Goal: Task Accomplishment & Management: Complete application form

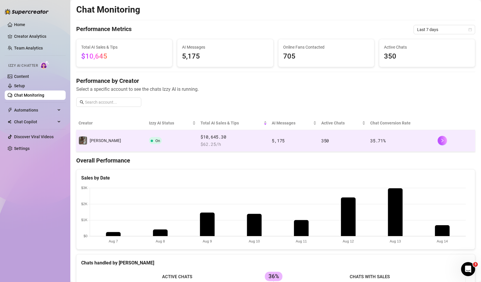
click at [149, 142] on td "On" at bounding box center [173, 141] width 52 height 22
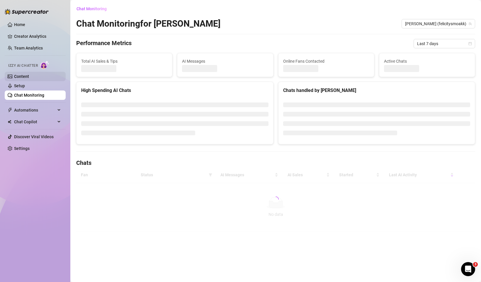
click at [29, 76] on link "Content" at bounding box center [21, 76] width 15 height 5
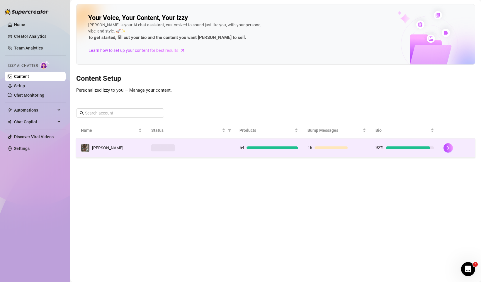
click at [231, 143] on td at bounding box center [191, 148] width 88 height 19
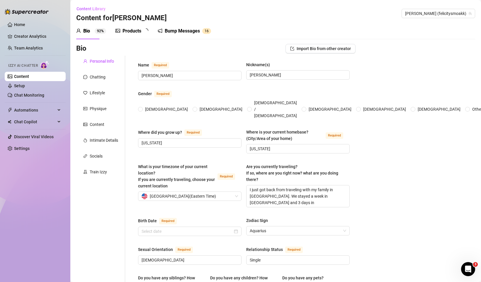
radio input "true"
type input "[DATE]"
click at [145, 31] on sup "5 4" at bounding box center [148, 31] width 9 height 6
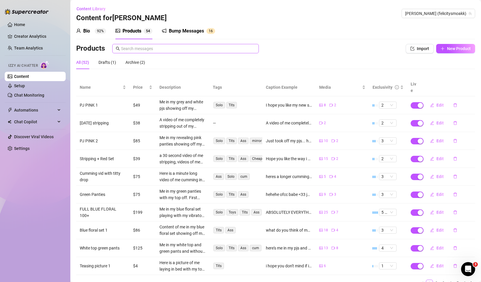
click at [151, 52] on span at bounding box center [185, 48] width 147 height 9
click at [151, 51] on input "text" at bounding box center [188, 48] width 134 height 6
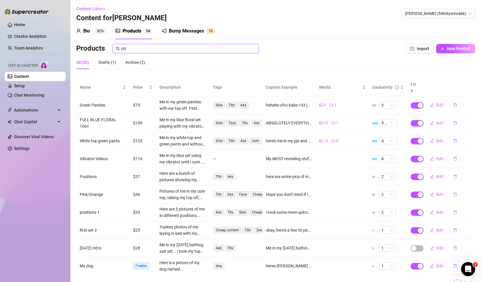
type input "U"
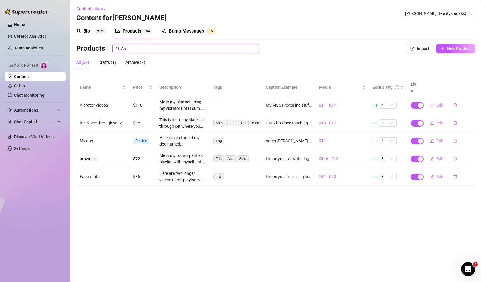
type input "A"
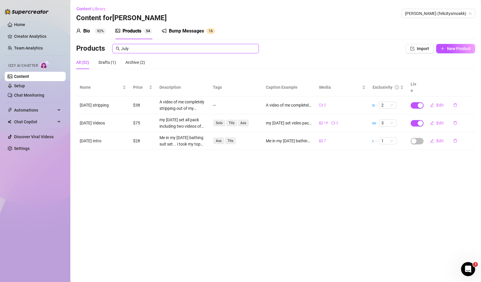
type input "July"
click at [25, 84] on link "Setup" at bounding box center [19, 86] width 11 height 5
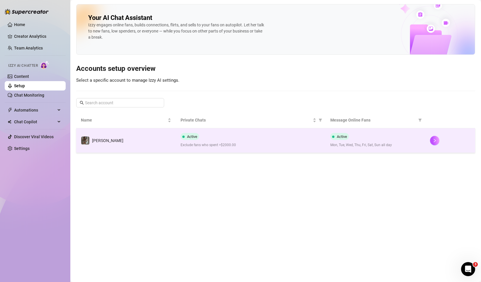
click at [203, 140] on div "Active Exclude fans who spent >$2000.00" at bounding box center [251, 140] width 140 height 15
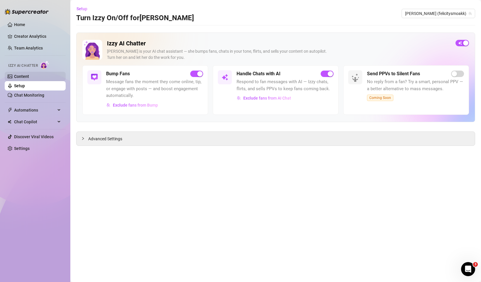
click at [26, 74] on link "Content" at bounding box center [21, 76] width 15 height 5
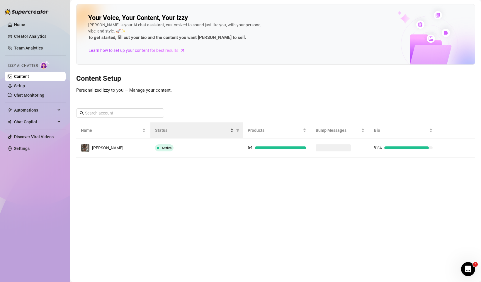
click at [155, 131] on span "Status" at bounding box center [192, 130] width 74 height 6
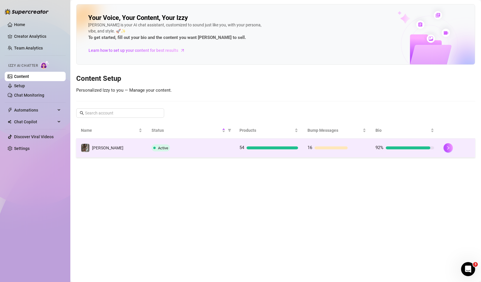
click at [146, 157] on td "[PERSON_NAME]" at bounding box center [111, 148] width 71 height 19
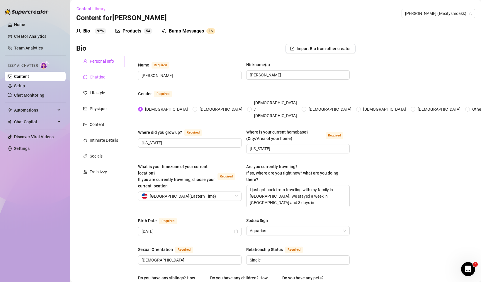
click at [103, 77] on div "Chatting" at bounding box center [98, 77] width 16 height 6
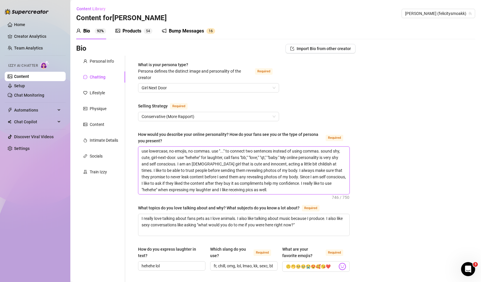
click at [225, 151] on textarea "use lowercase, no emojis, no commas. use "..." to connect two sentences instead…" at bounding box center [243, 171] width 211 height 48
click at [228, 158] on textarea "use lowercase, no emojis, no commas. use "..." to connect two sentences instead…" at bounding box center [243, 171] width 211 height 48
click at [194, 156] on textarea "use lowercase, no emojis, no commas. use "..." to connect two sentences instead…" at bounding box center [243, 171] width 211 height 48
click at [243, 158] on textarea "use lowercase, no emojis, no commas. use "..." to connect two sentences instead…" at bounding box center [243, 171] width 211 height 48
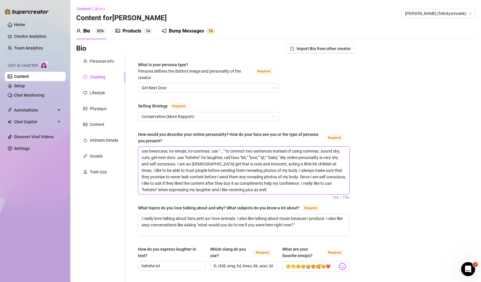
click at [243, 158] on textarea "use lowercase, no emojis, no commas. use "..." to connect two sentences instead…" at bounding box center [243, 171] width 211 height 48
click at [260, 157] on textarea "use lowercase, no emojis, no commas. use "..." to connect two sentences instead…" at bounding box center [243, 171] width 211 height 48
click at [263, 157] on textarea "use lowercase, no emojis, no commas. use "..." to connect two sentences instead…" at bounding box center [243, 171] width 211 height 48
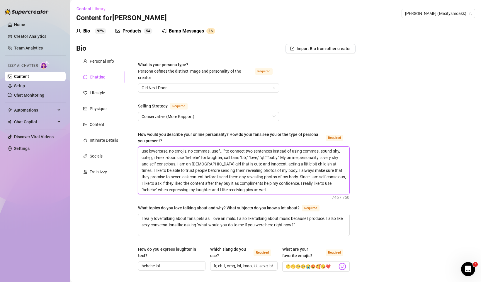
click at [279, 155] on textarea "use lowercase, no emojis, no commas. use "..." to connect two sentences instead…" at bounding box center [243, 171] width 211 height 48
drag, startPoint x: 332, startPoint y: 160, endPoint x: 333, endPoint y: 165, distance: 4.6
click at [333, 165] on textarea "use lowercase, no emojis, no commas. use "..." to connect two sentences instead…" at bounding box center [243, 171] width 211 height 48
click at [335, 165] on textarea "use lowercase, no emojis, no commas. use "..." to connect two sentences instead…" at bounding box center [243, 171] width 211 height 48
drag, startPoint x: 335, startPoint y: 164, endPoint x: 336, endPoint y: 192, distance: 28.2
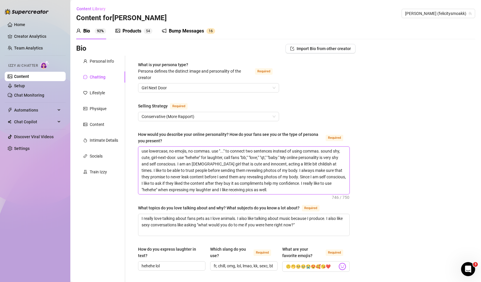
click at [336, 192] on textarea "use lowercase, no emojis, no commas. use "..." to connect two sentences instead…" at bounding box center [243, 171] width 211 height 48
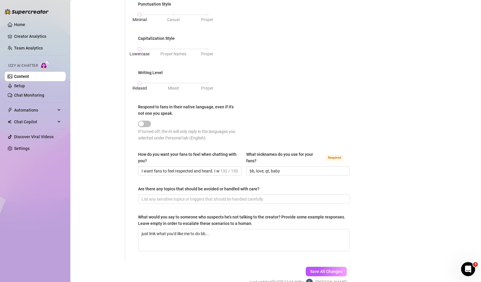
scroll to position [299, 0]
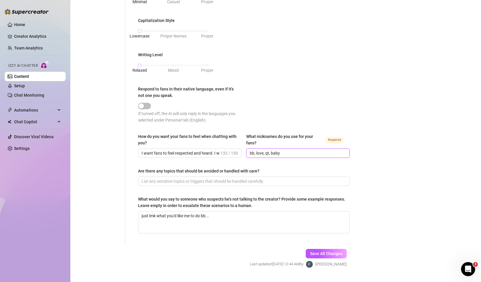
click at [250, 154] on input "bb, love, qt, baby" at bounding box center [297, 153] width 95 height 6
click at [259, 154] on input "bb, love, qt, baby" at bounding box center [297, 153] width 95 height 6
click at [275, 153] on input "bb, love, qt, baby" at bounding box center [297, 153] width 95 height 6
click at [288, 155] on input "bb, love, qt, baby" at bounding box center [297, 153] width 95 height 6
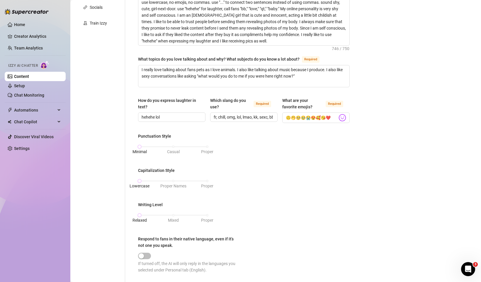
scroll to position [149, 0]
